Goal: Transaction & Acquisition: Purchase product/service

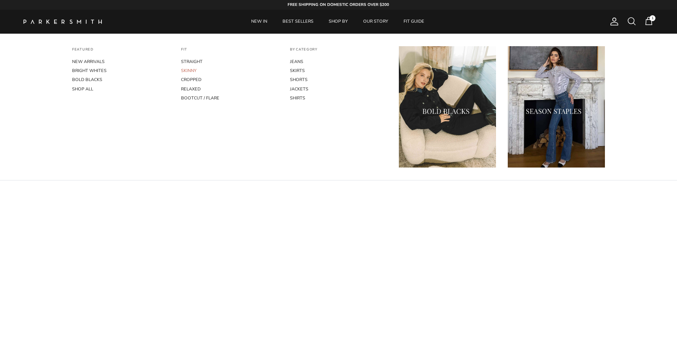
click at [193, 72] on link "SKINNY" at bounding box center [229, 70] width 97 height 9
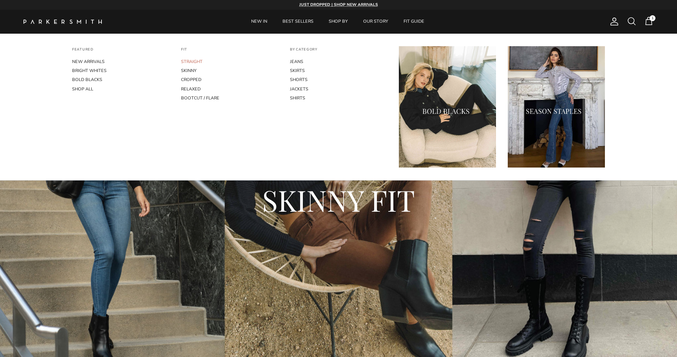
click at [194, 58] on link "STRAIGHT" at bounding box center [229, 61] width 97 height 9
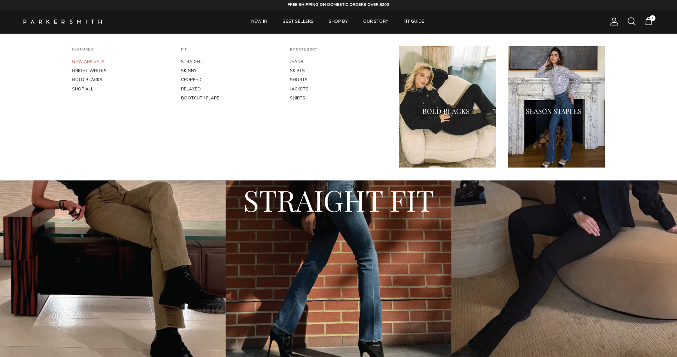
click at [97, 60] on link "NEW ARRIVALS" at bounding box center [120, 61] width 97 height 9
